Goal: Task Accomplishment & Management: Use online tool/utility

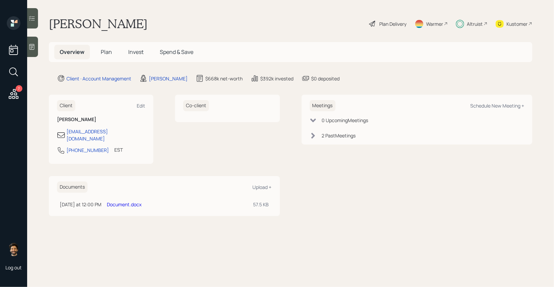
click at [128, 201] on link "Document.docx" at bounding box center [124, 204] width 35 height 6
click at [16, 93] on icon at bounding box center [13, 94] width 12 height 12
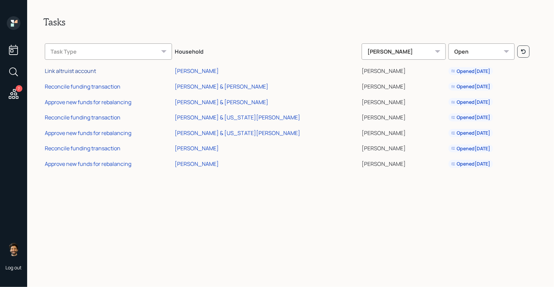
click at [75, 70] on div "Link altruist account" at bounding box center [70, 70] width 51 height 7
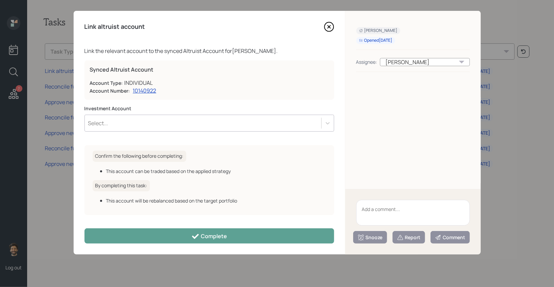
click at [195, 123] on div "Select..." at bounding box center [203, 123] width 236 height 12
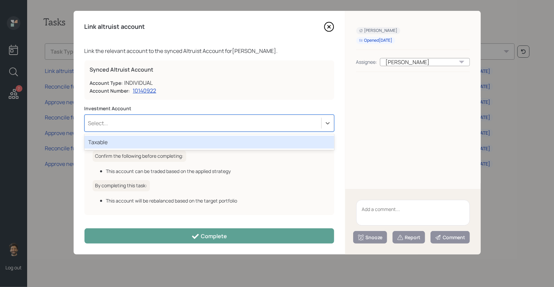
click at [143, 141] on div "Taxable" at bounding box center [209, 142] width 250 height 13
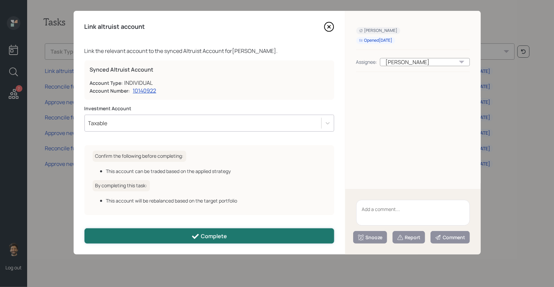
click at [129, 236] on button "Complete" at bounding box center [209, 235] width 250 height 15
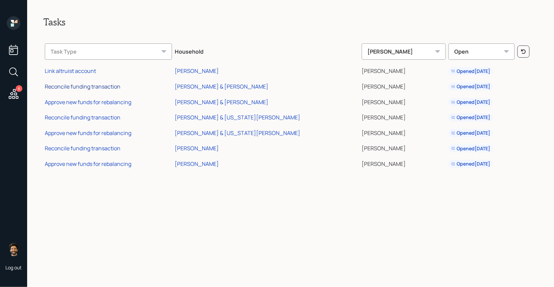
click at [84, 83] on div "Reconcile funding transaction" at bounding box center [83, 86] width 76 height 7
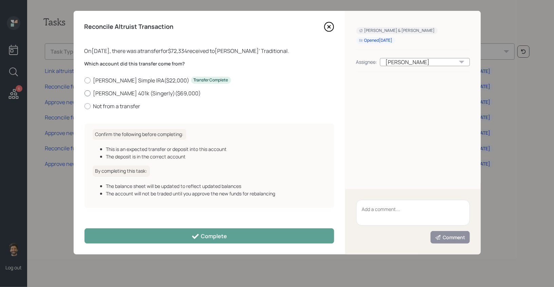
click at [113, 95] on label "Chris Previous 401k (Singerly) ( $69,000 )" at bounding box center [209, 93] width 250 height 7
click at [84, 93] on input "Chris Previous 401k (Singerly) ( $69,000 )" at bounding box center [84, 93] width 0 height 0
radio input "true"
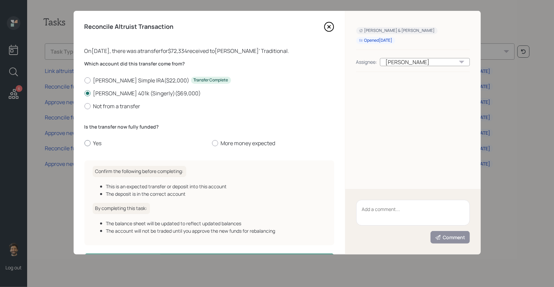
click at [99, 147] on label "Yes" at bounding box center [145, 142] width 122 height 7
click at [84, 143] on input "Yes" at bounding box center [84, 143] width 0 height 0
radio input "true"
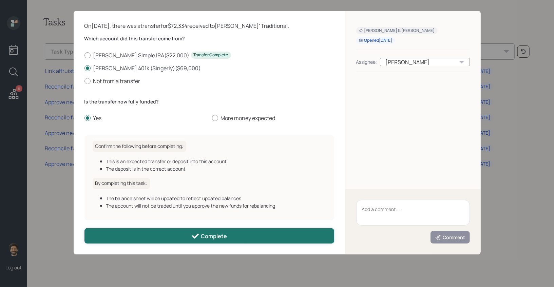
click at [154, 240] on button "Complete" at bounding box center [209, 235] width 250 height 15
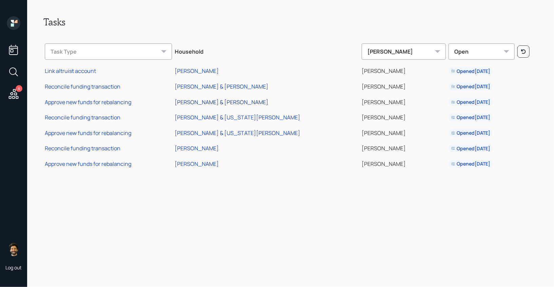
click at [238, 101] on div "[PERSON_NAME] & [PERSON_NAME]" at bounding box center [222, 101] width 94 height 7
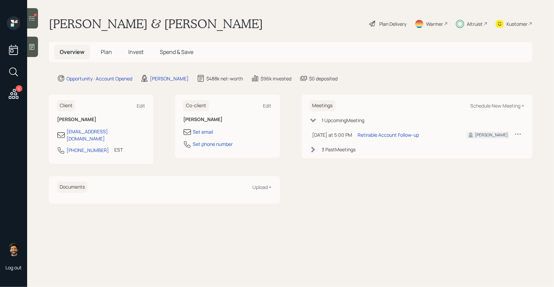
click at [511, 25] on div "Kustomer" at bounding box center [516, 23] width 21 height 7
